Goal: Information Seeking & Learning: Learn about a topic

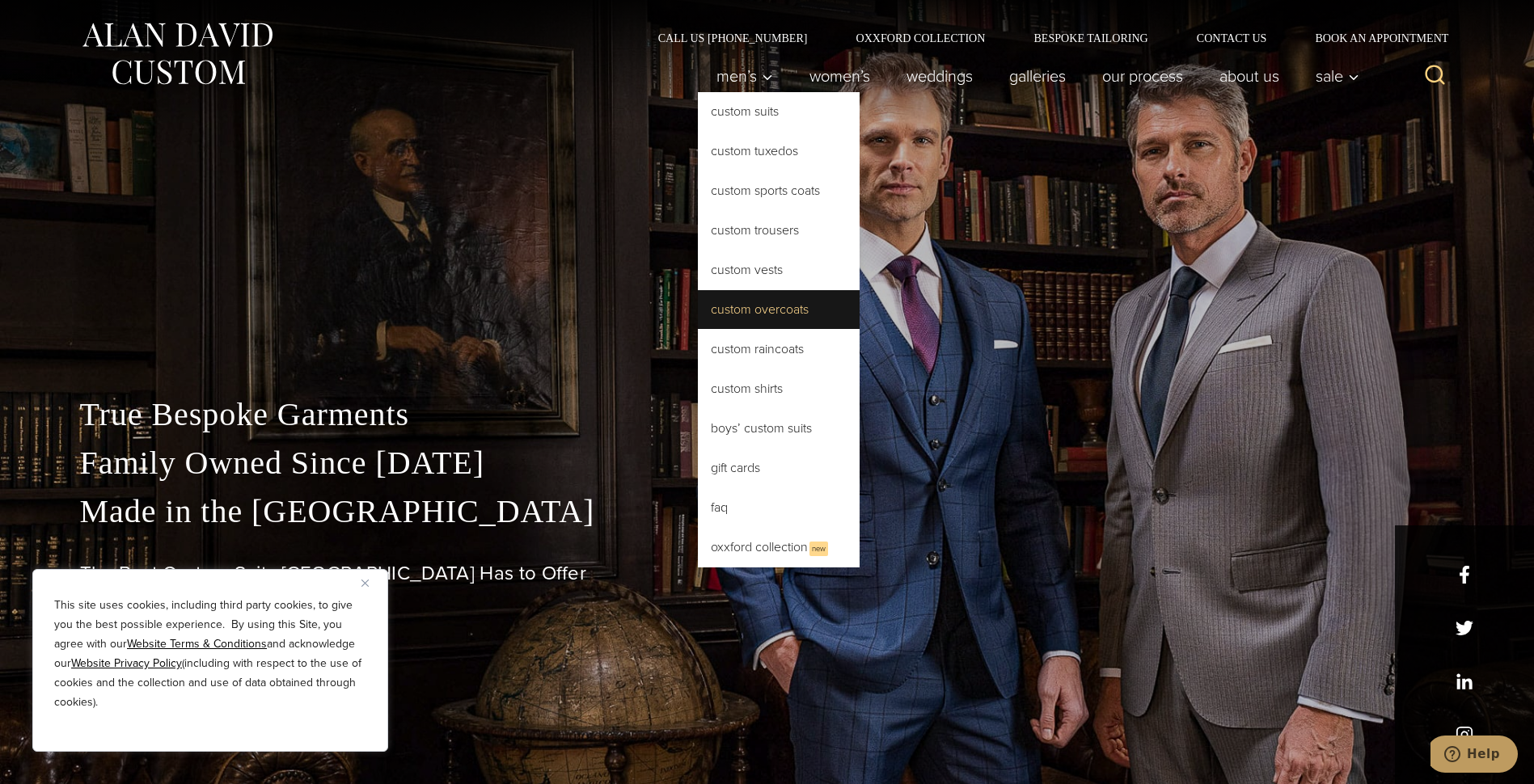
click at [736, 314] on link "Custom Overcoats" at bounding box center [778, 309] width 162 height 39
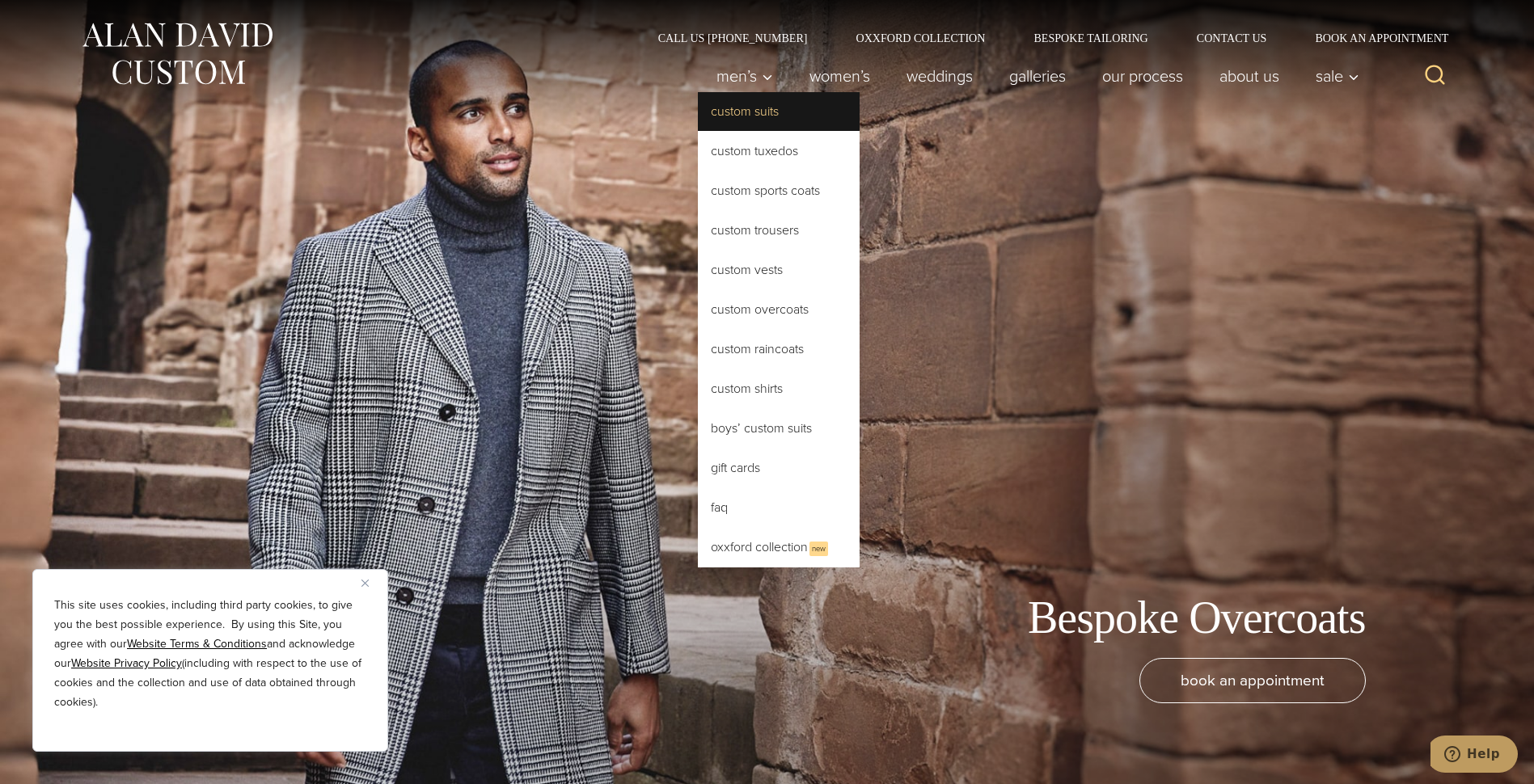
click at [736, 112] on link "Custom Suits" at bounding box center [778, 111] width 162 height 39
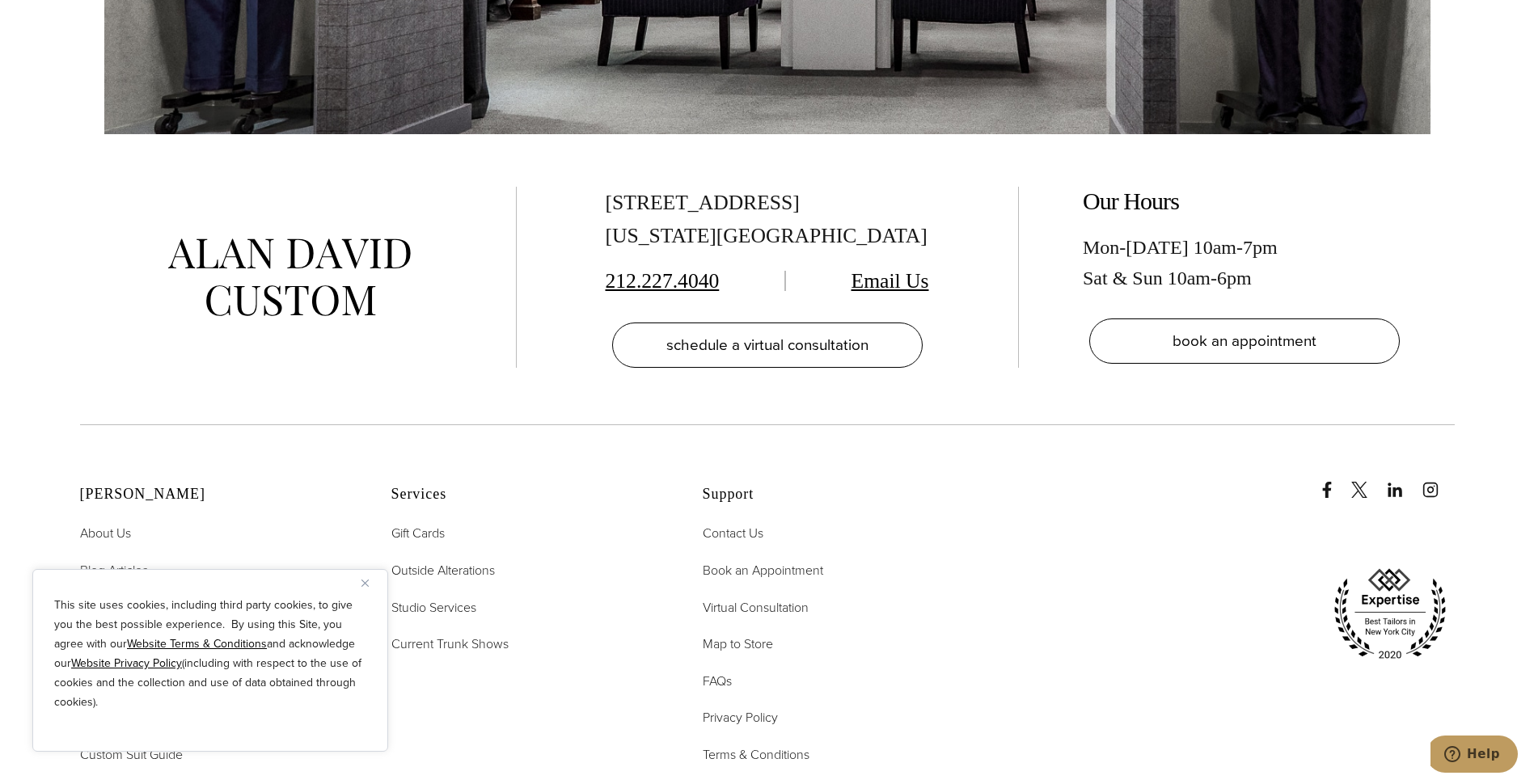
scroll to position [10382, 0]
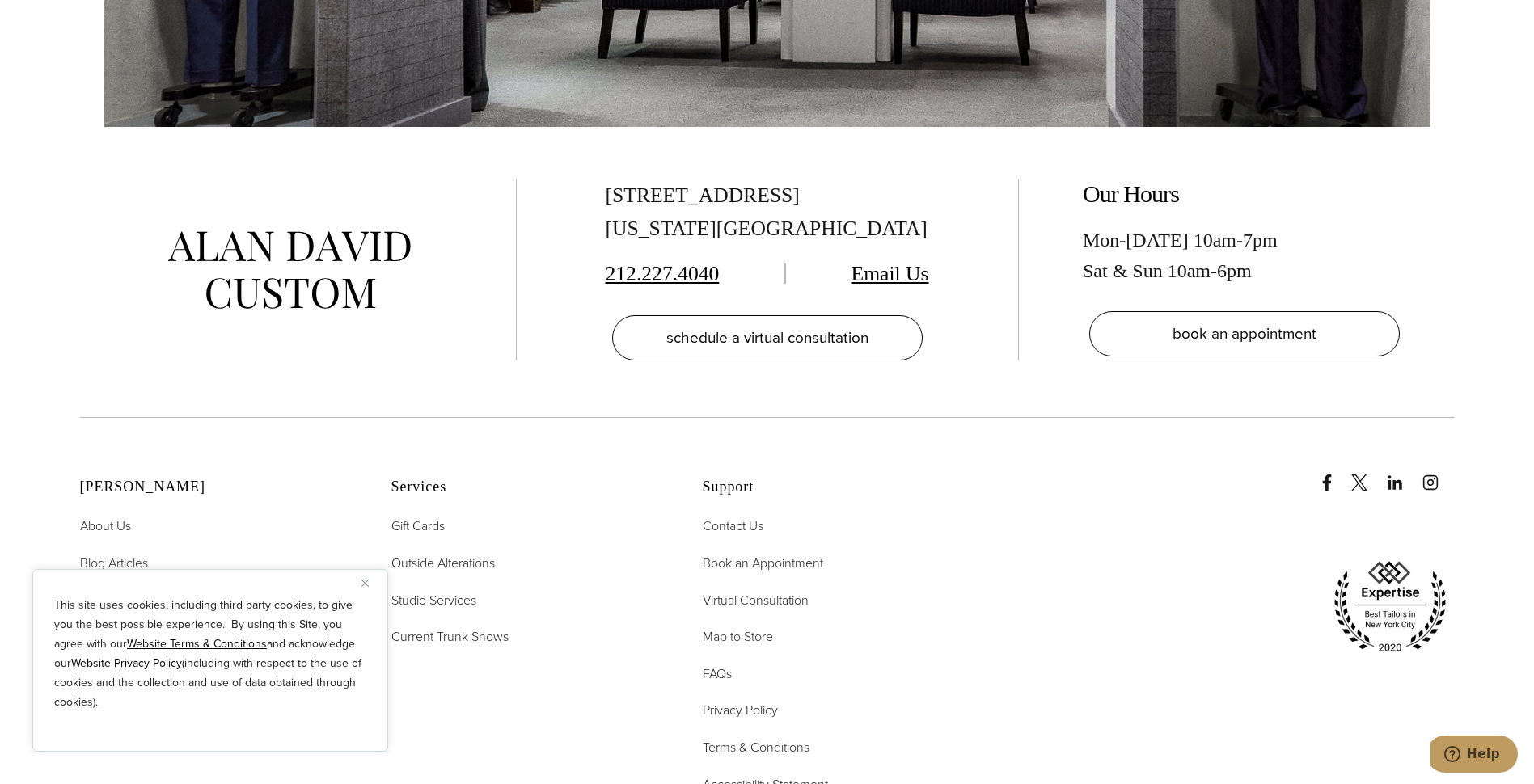
click at [366, 584] on img "Close" at bounding box center [366, 584] width 8 height 8
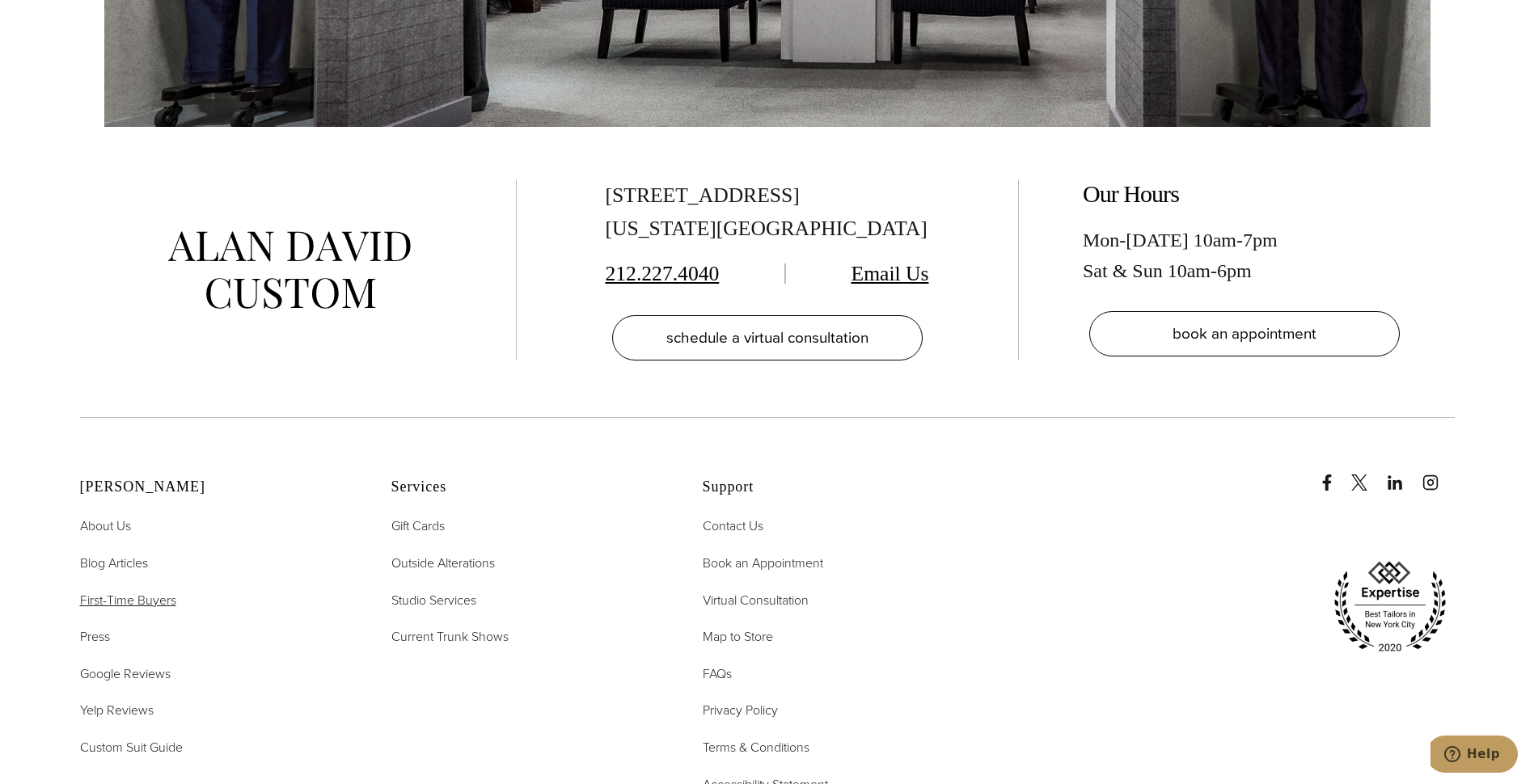
click at [155, 591] on span "First-Time Buyers" at bounding box center [128, 601] width 96 height 19
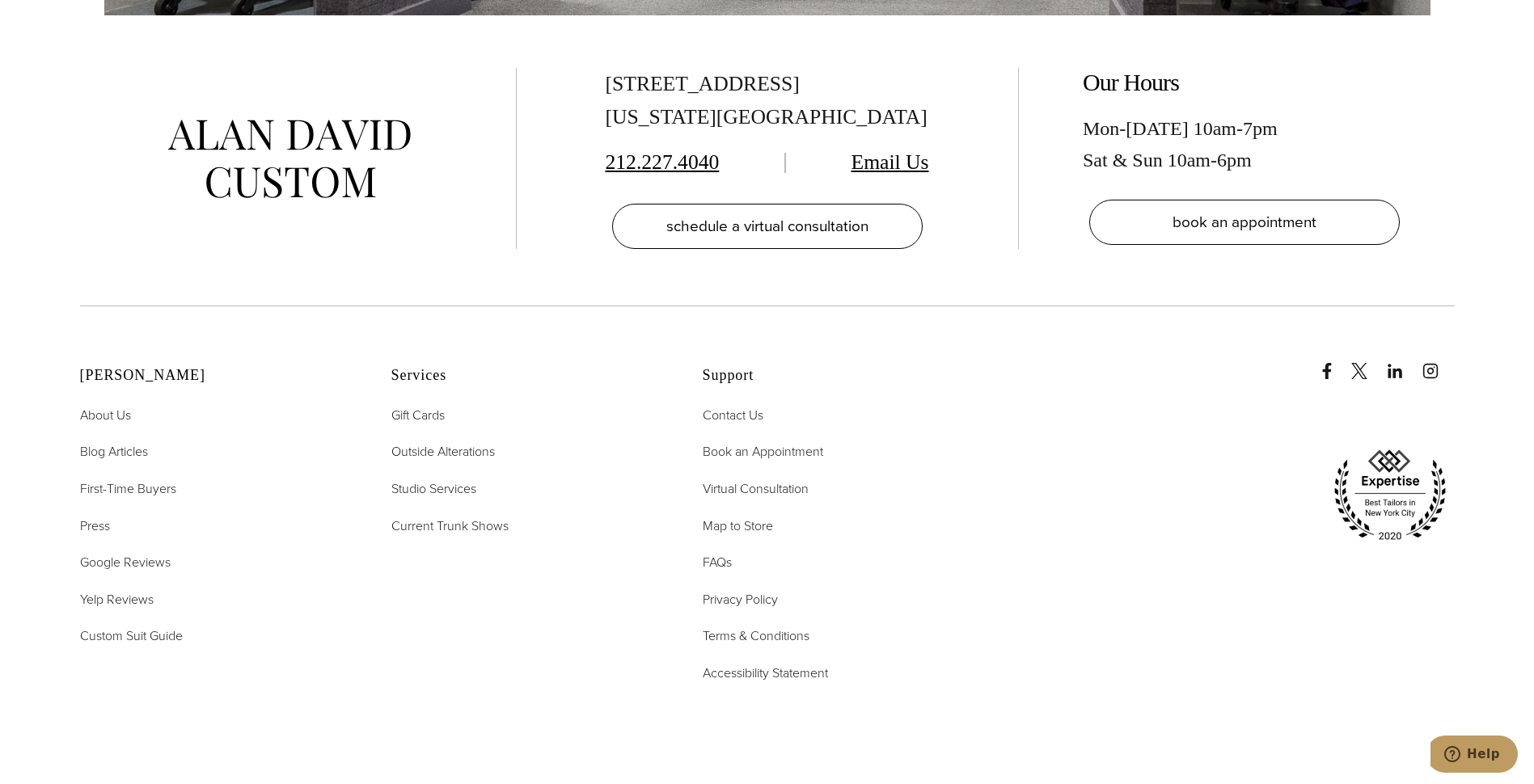
scroll to position [3962, 0]
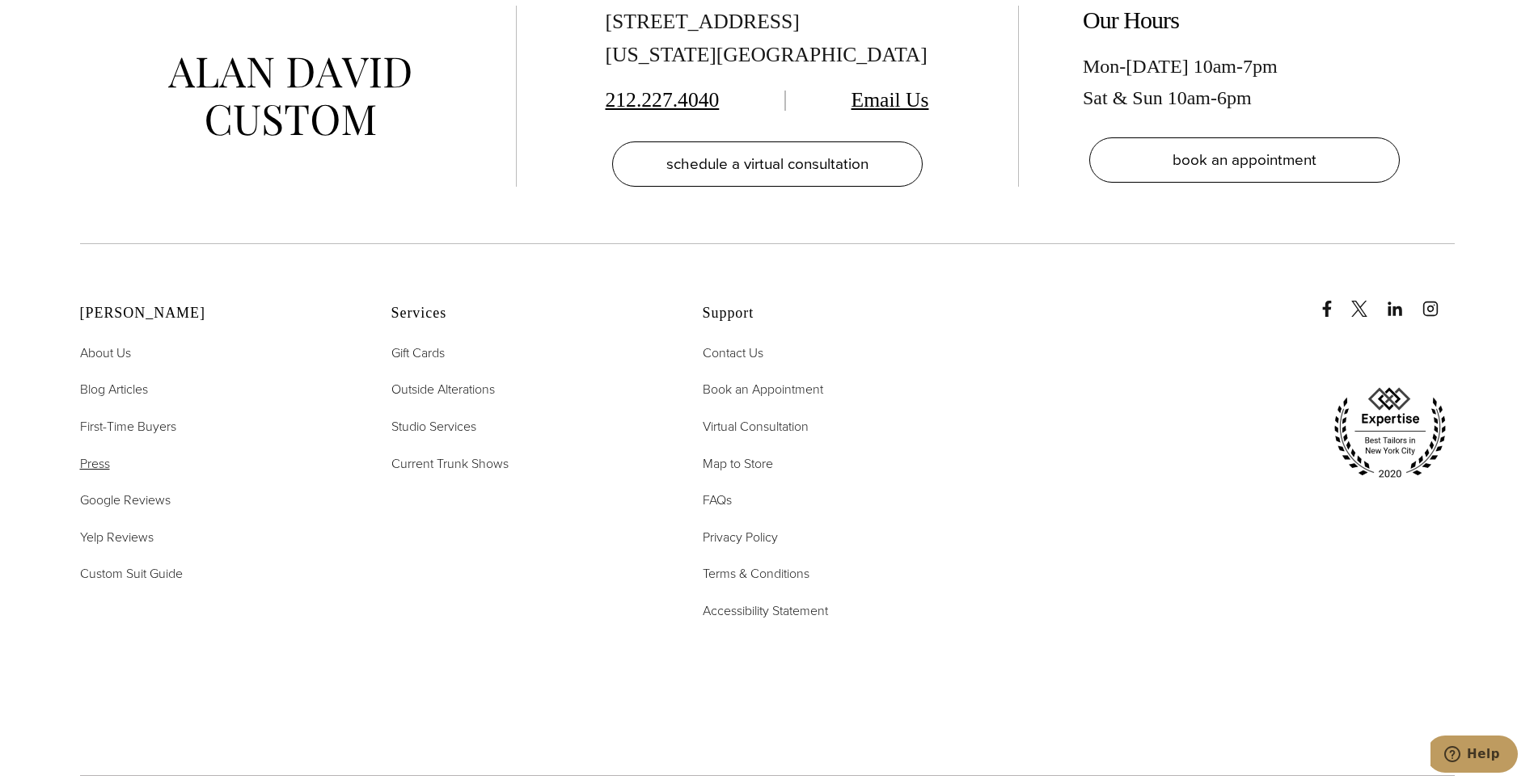
click at [91, 454] on span "Press" at bounding box center [95, 464] width 30 height 19
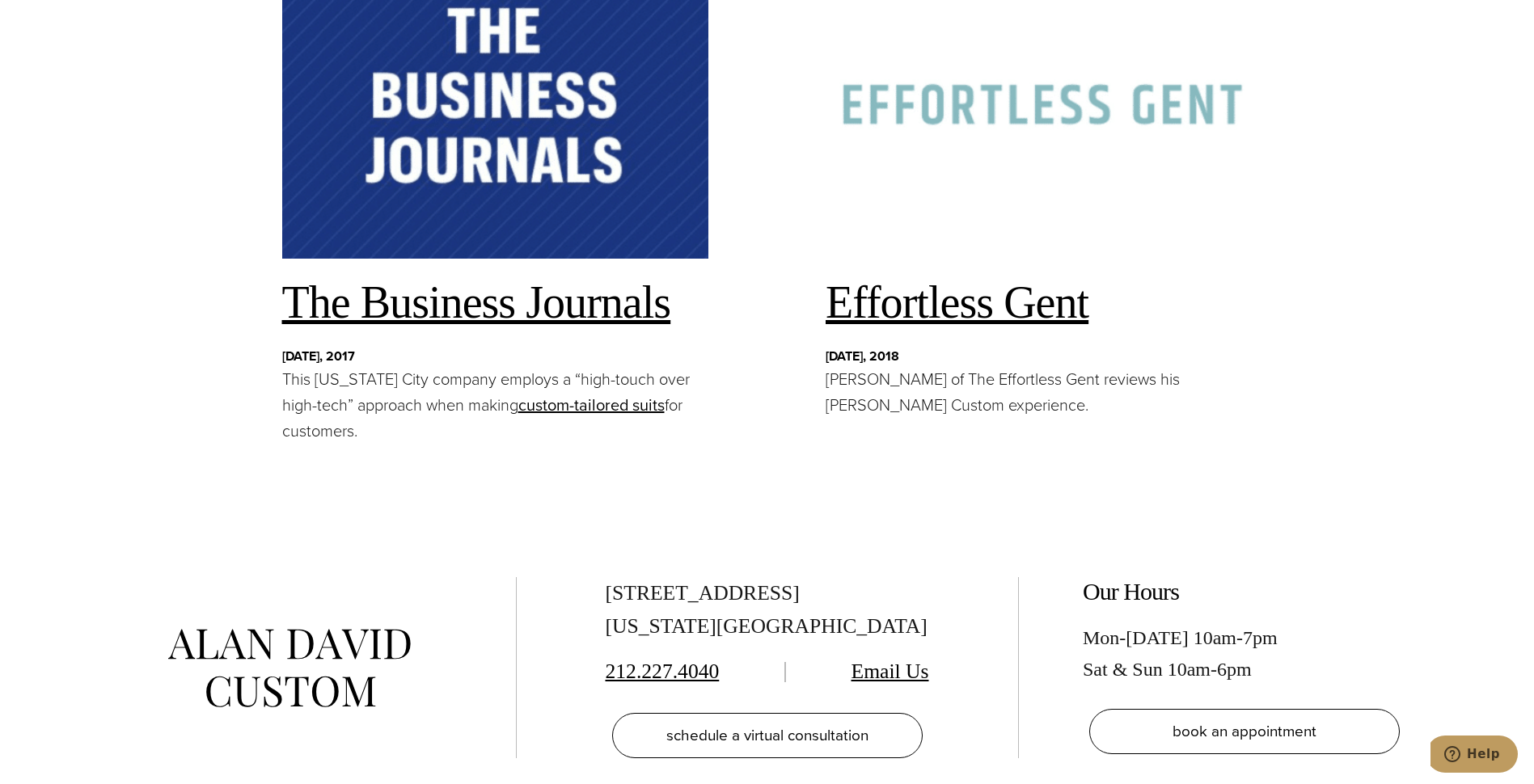
scroll to position [3315, 0]
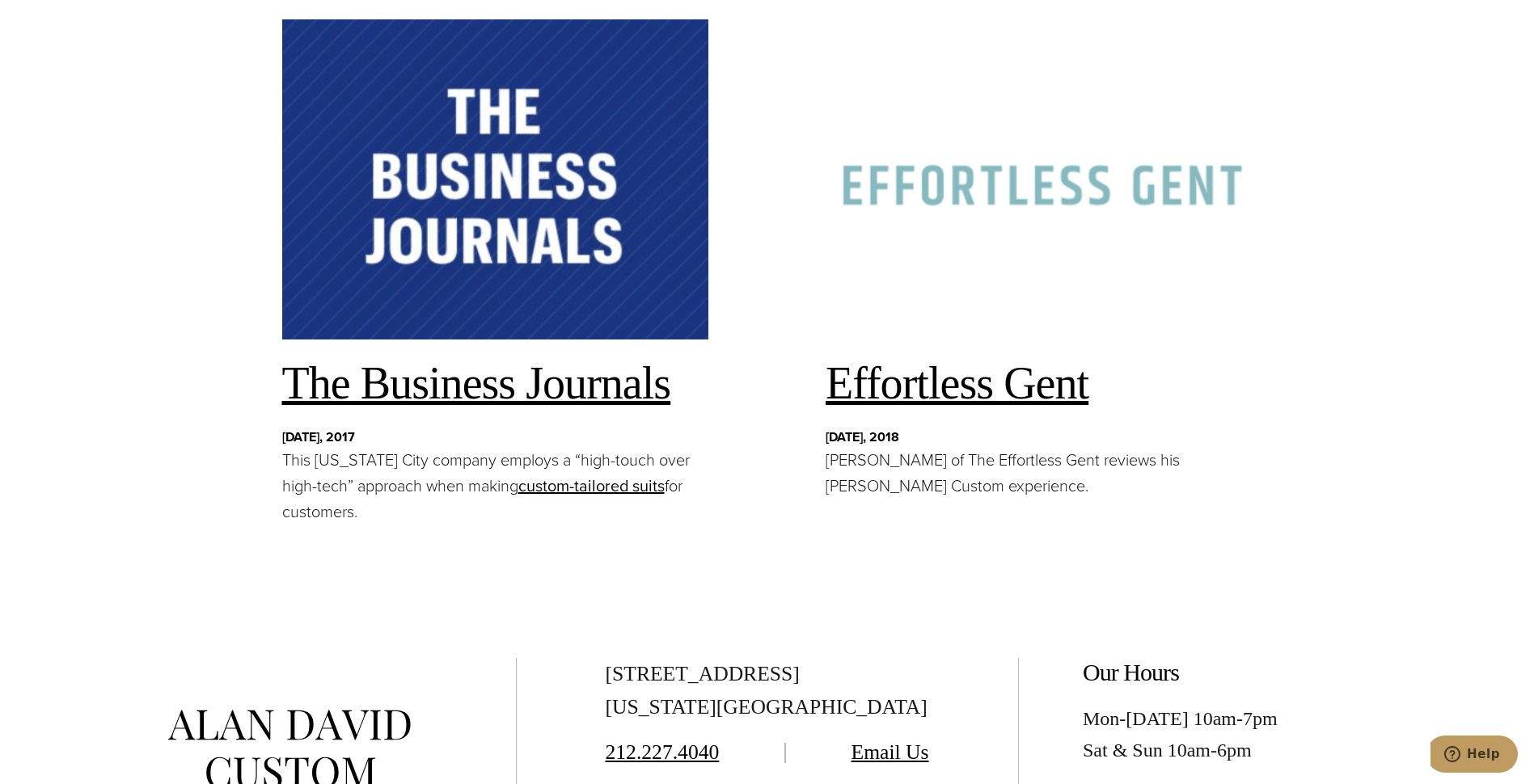
click at [901, 366] on span "Effortless Gent" at bounding box center [957, 383] width 263 height 50
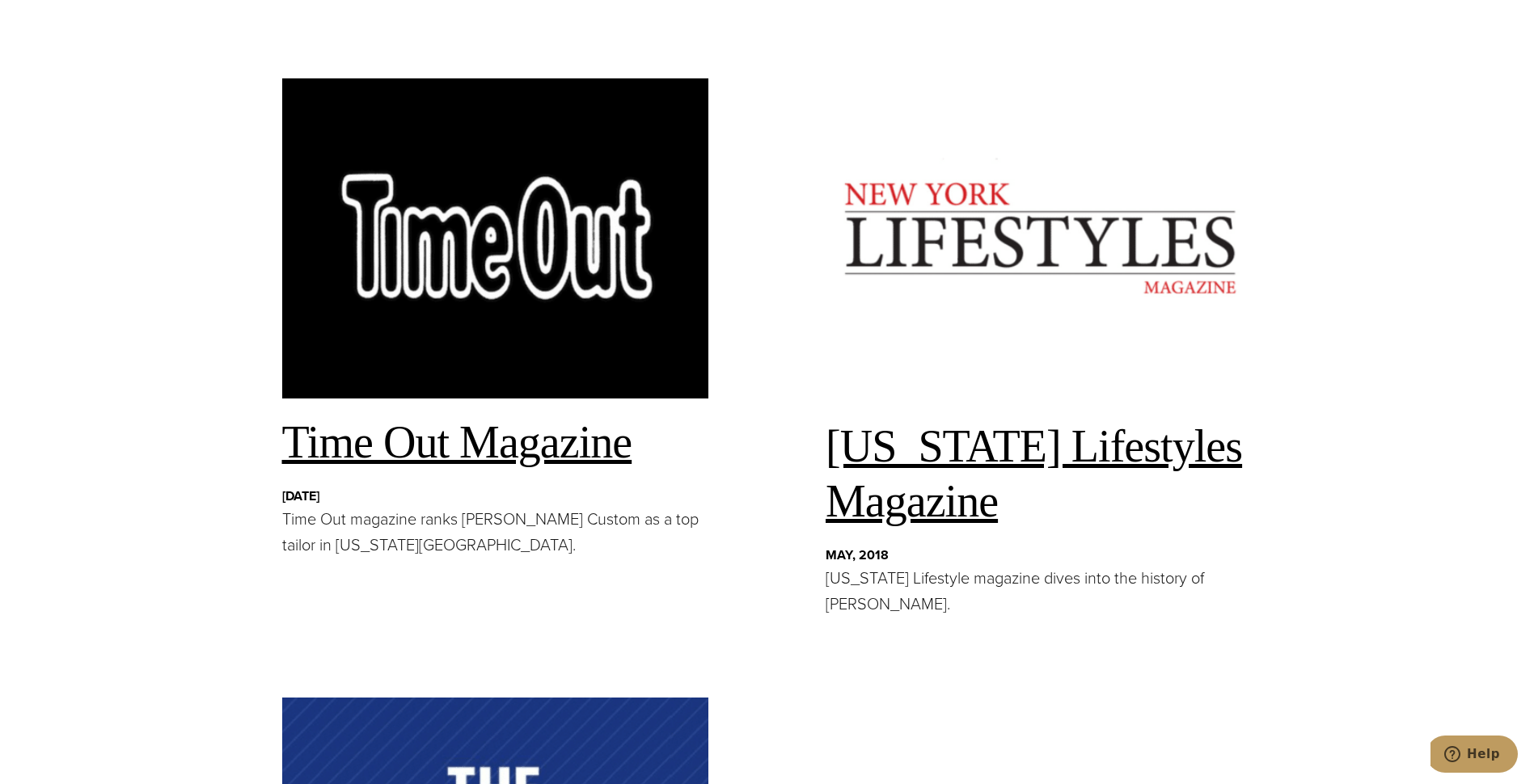
scroll to position [2587, 0]
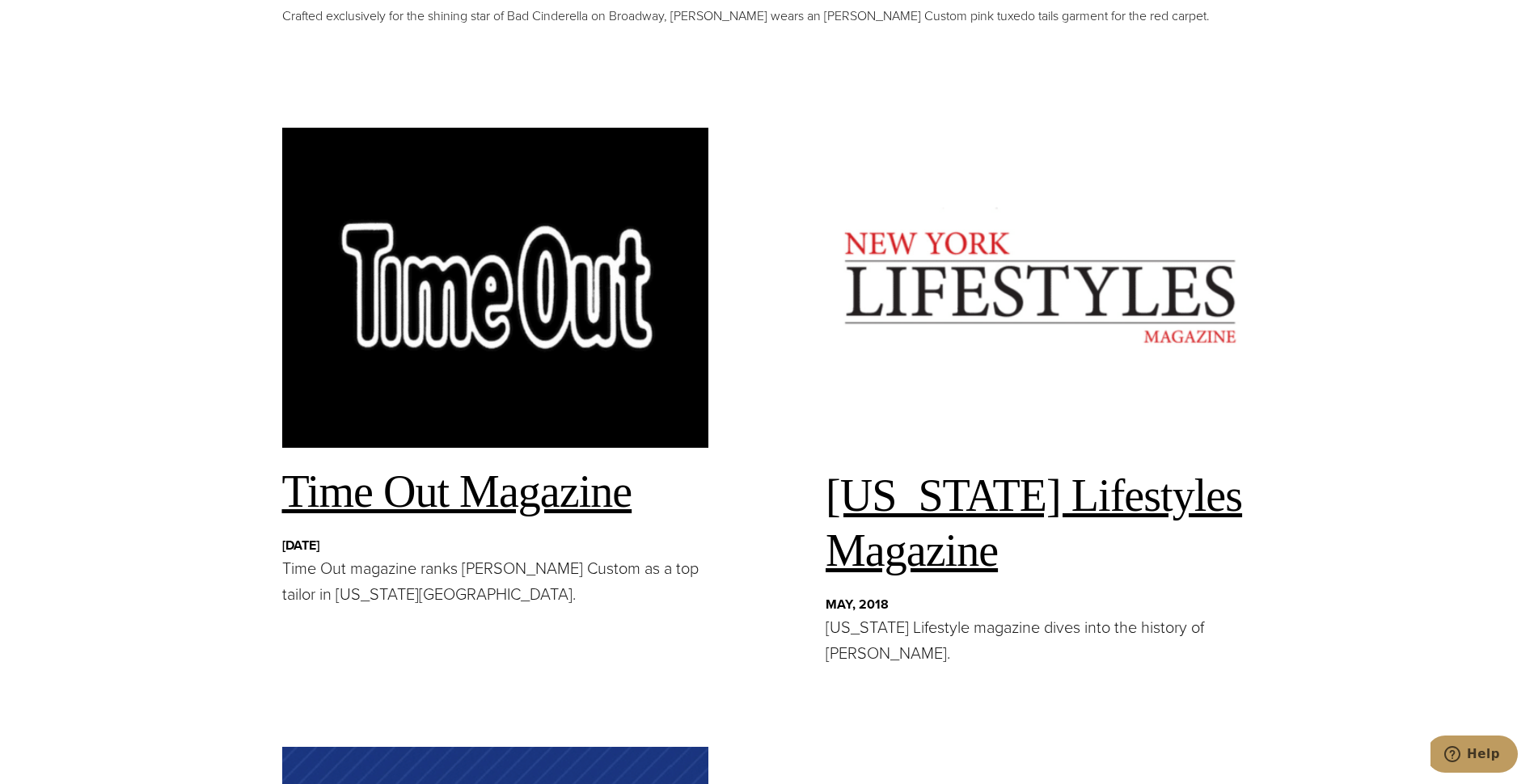
click at [418, 477] on span "Time Out Magazine" at bounding box center [457, 491] width 350 height 50
